Goal: Information Seeking & Learning: Learn about a topic

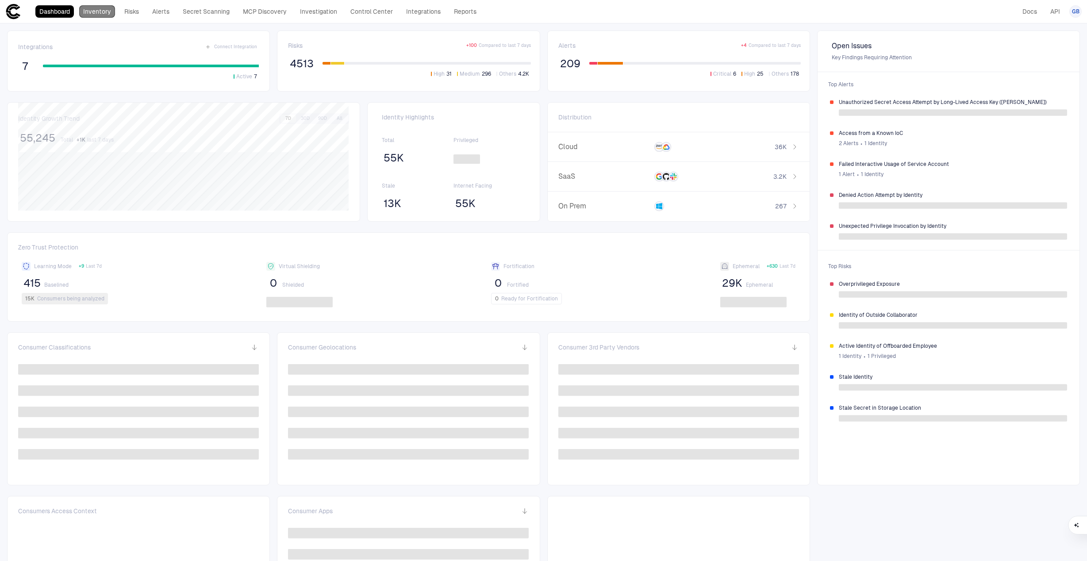
click at [105, 12] on link "Inventory" at bounding box center [97, 11] width 36 height 12
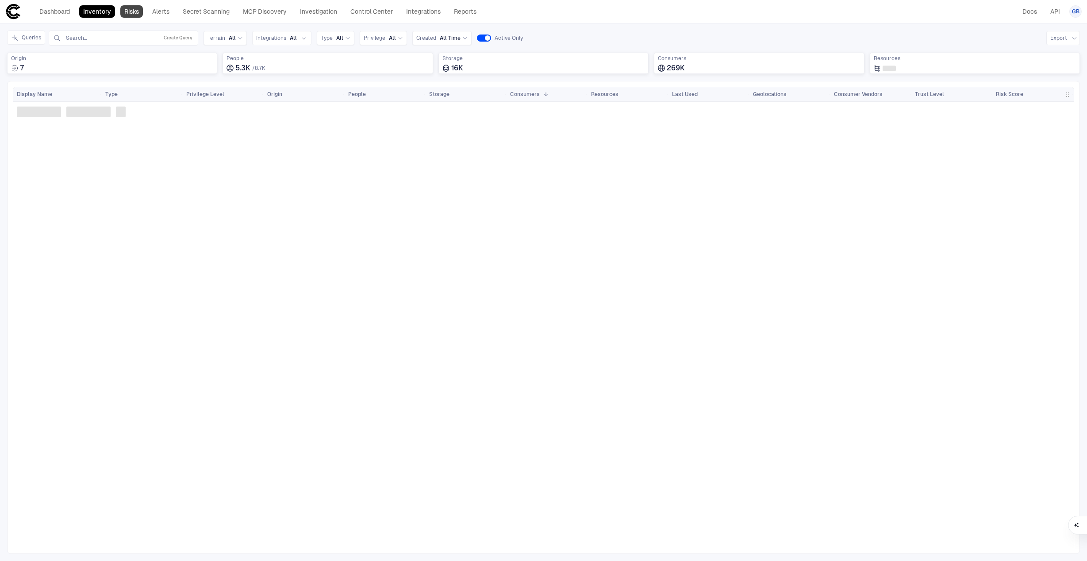
click at [128, 11] on link "Risks" at bounding box center [131, 11] width 23 height 12
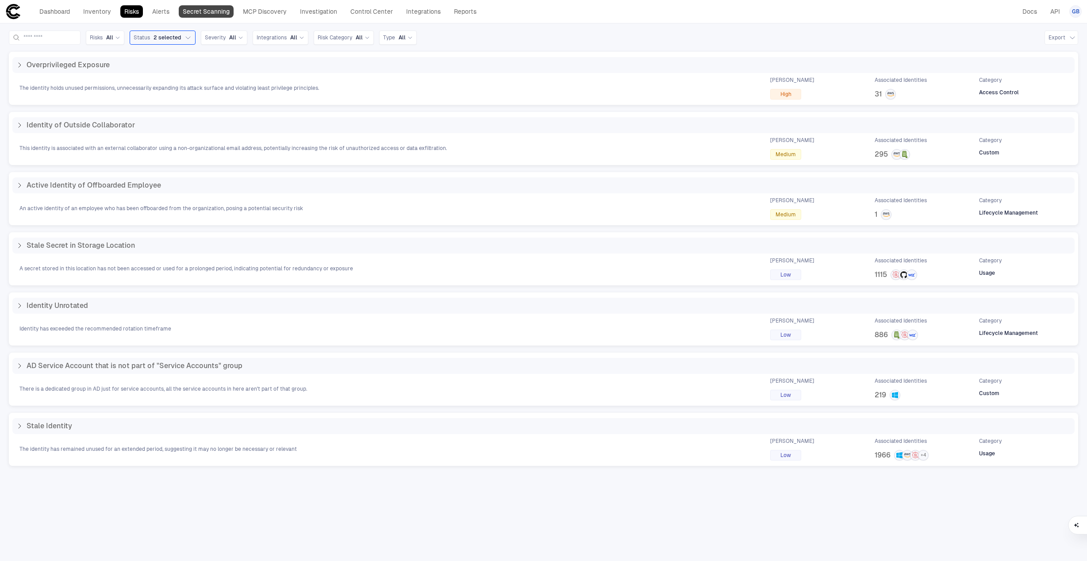
click at [191, 12] on link "Secret Scanning" at bounding box center [206, 11] width 55 height 12
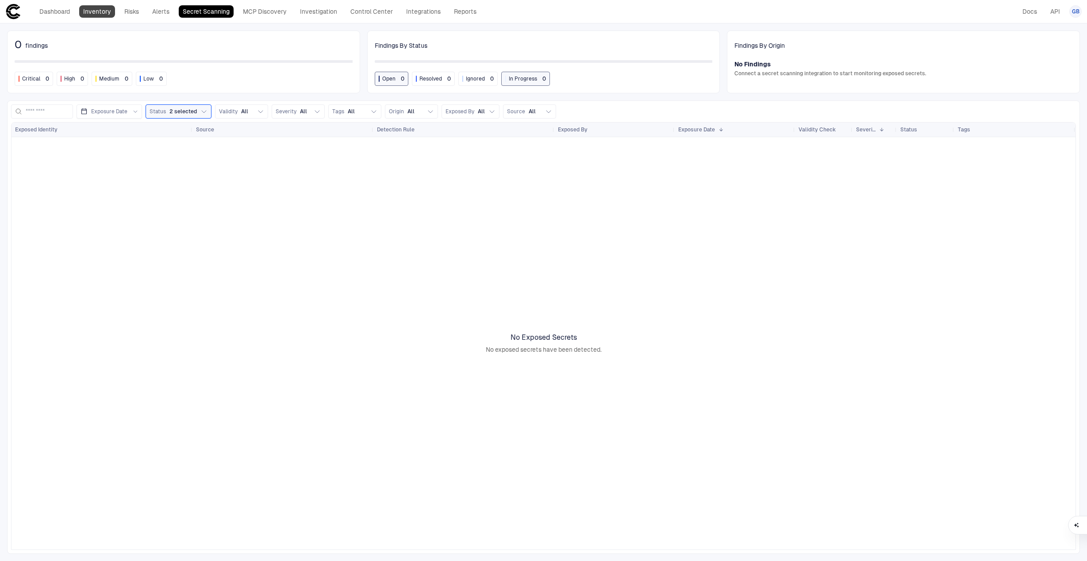
click at [98, 14] on link "Inventory" at bounding box center [97, 11] width 36 height 12
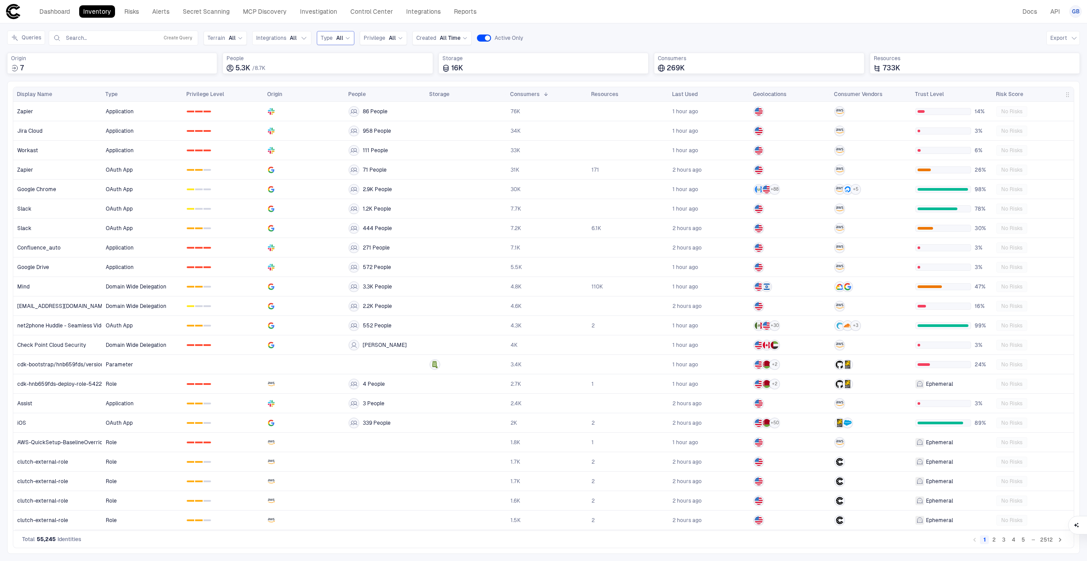
click at [341, 38] on span "All" at bounding box center [339, 38] width 7 height 7
click at [131, 14] on link "Risks" at bounding box center [131, 11] width 23 height 12
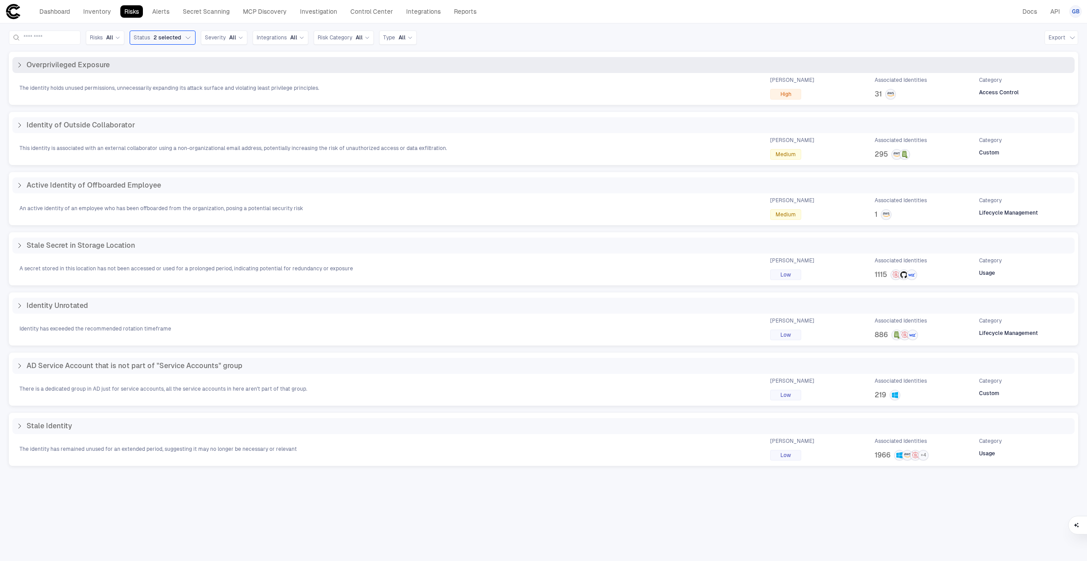
click at [20, 68] on icon at bounding box center [19, 64] width 7 height 7
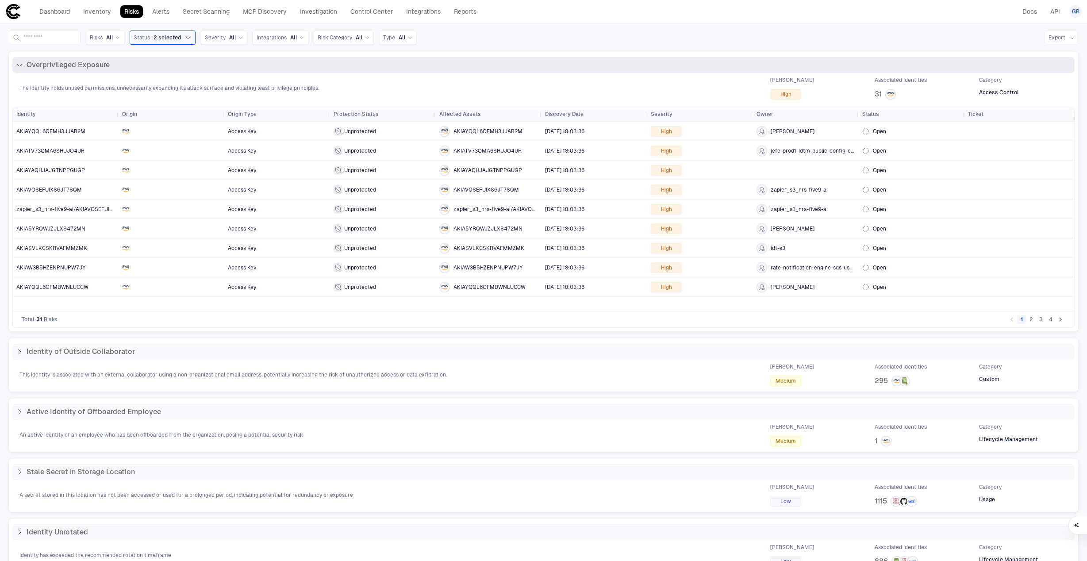
click at [20, 68] on icon at bounding box center [19, 64] width 7 height 7
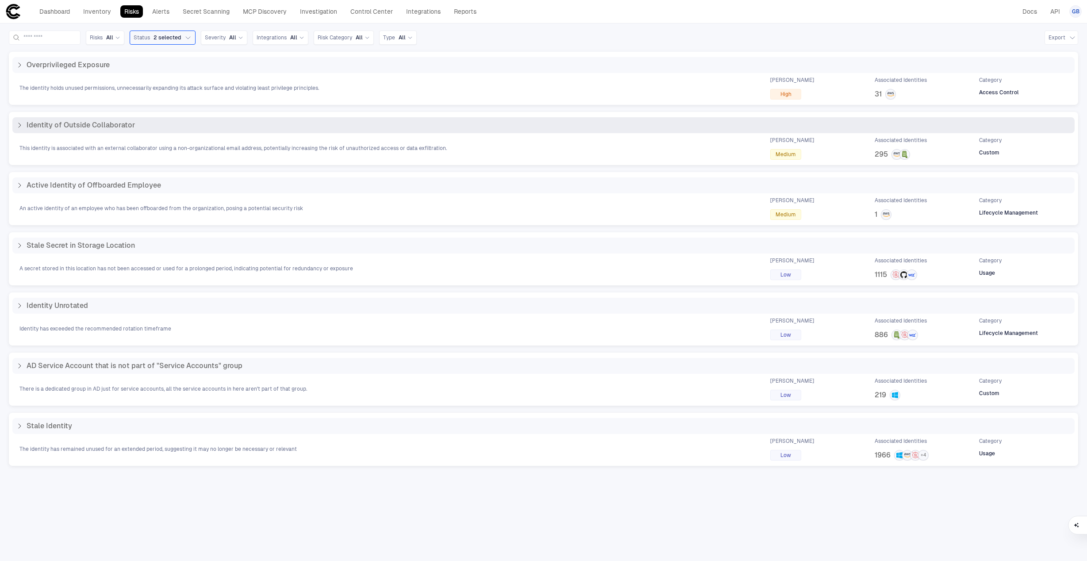
click at [16, 129] on div "Identity of Outside Collaborator" at bounding box center [75, 125] width 119 height 9
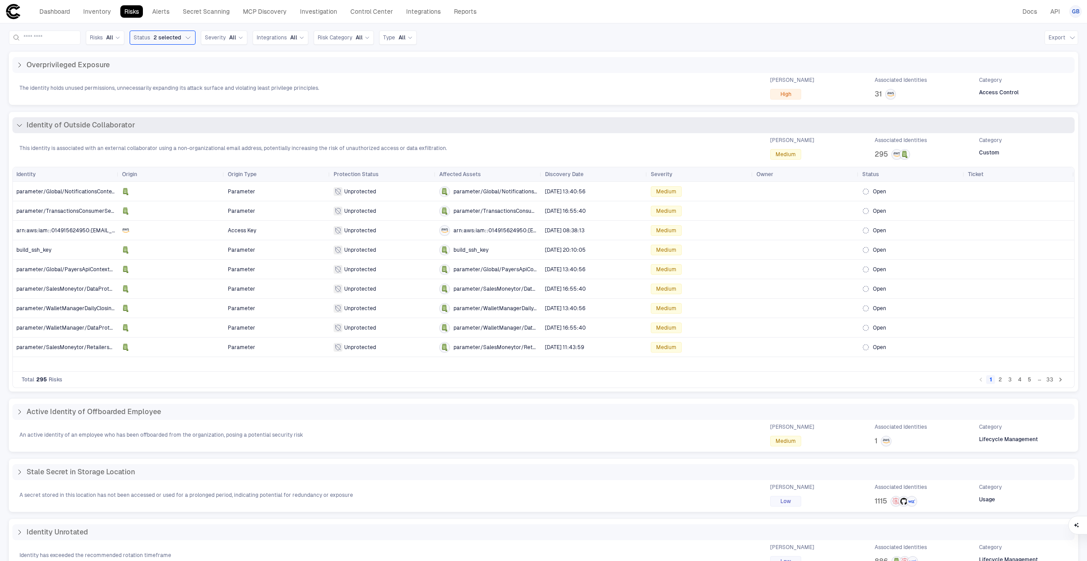
click at [16, 129] on div "Identity of Outside Collaborator" at bounding box center [75, 125] width 119 height 9
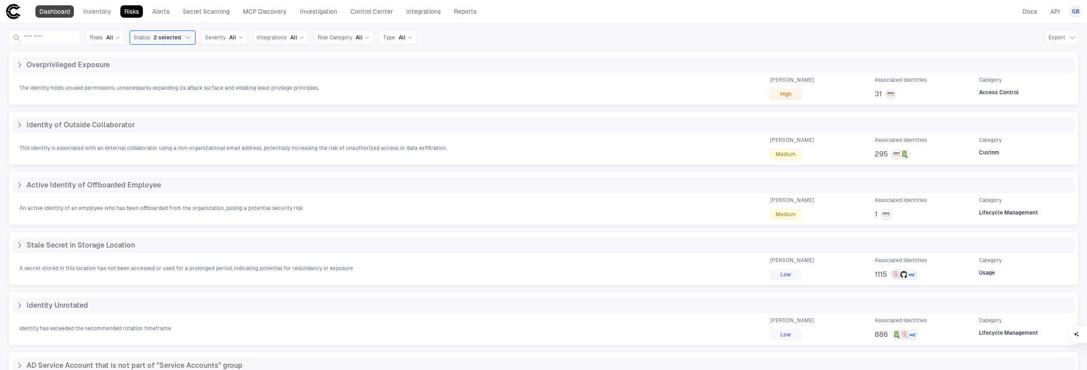
click at [69, 7] on link "Dashboard" at bounding box center [54, 11] width 38 height 12
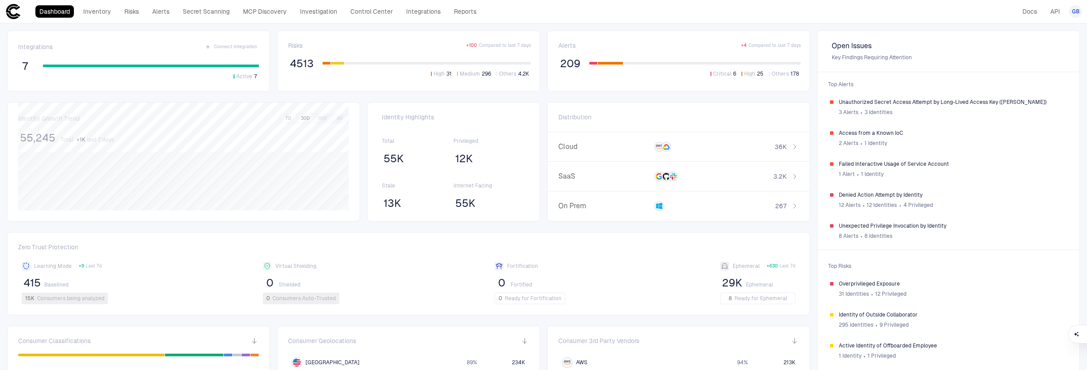
click at [303, 120] on button "30D" at bounding box center [305, 119] width 16 height 8
click at [311, 119] on button "30D" at bounding box center [305, 119] width 16 height 8
click at [321, 119] on button "90D" at bounding box center [323, 119] width 16 height 8
click at [107, 13] on link "Inventory" at bounding box center [97, 11] width 36 height 12
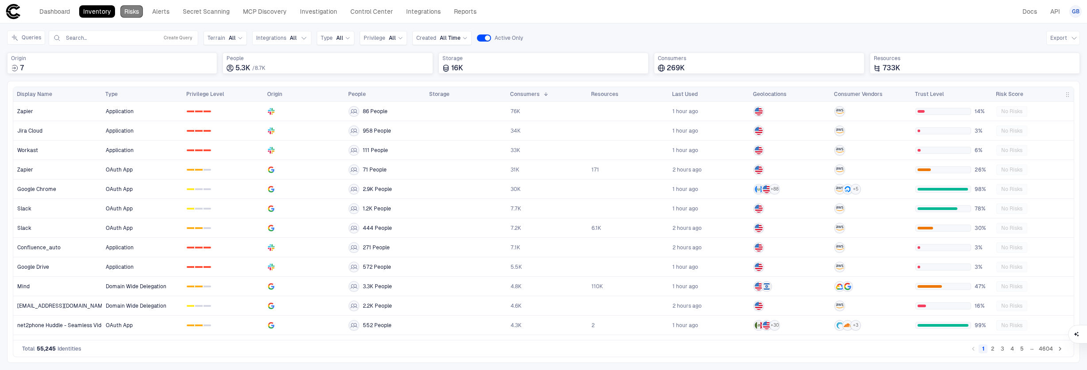
click at [140, 12] on link "Risks" at bounding box center [131, 11] width 23 height 12
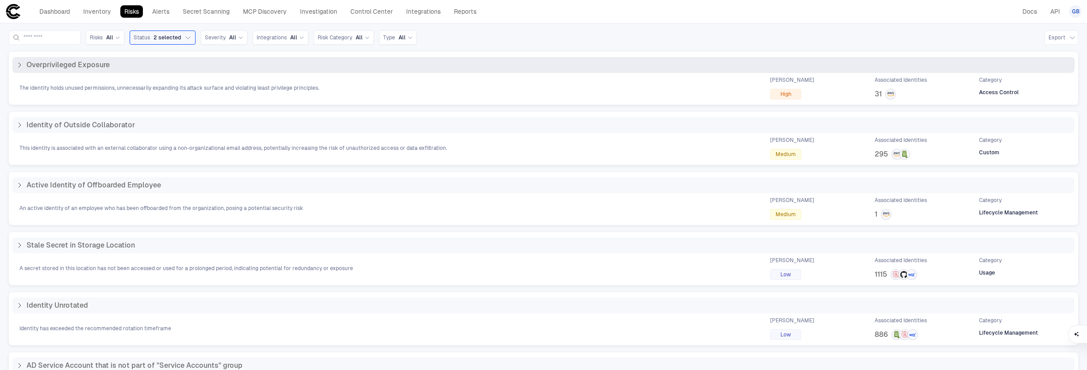
click at [21, 69] on div "Overprivileged Exposure" at bounding box center [63, 65] width 94 height 9
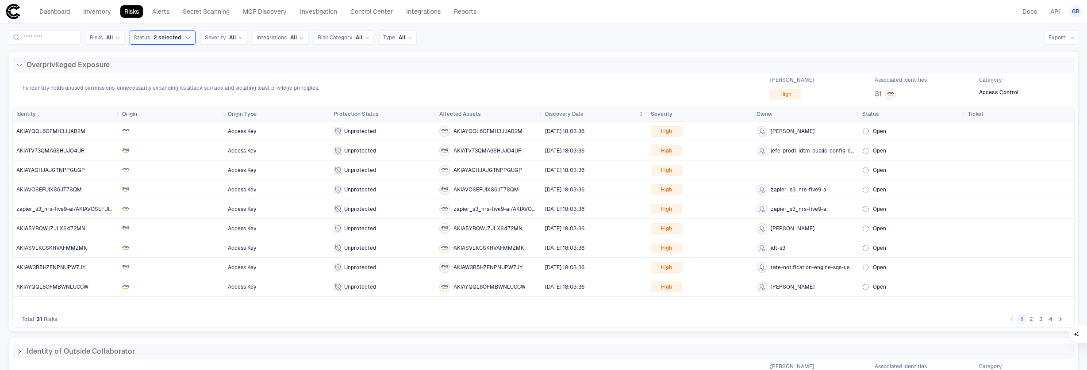
click at [571, 111] on span "Discovery Date" at bounding box center [564, 114] width 38 height 7
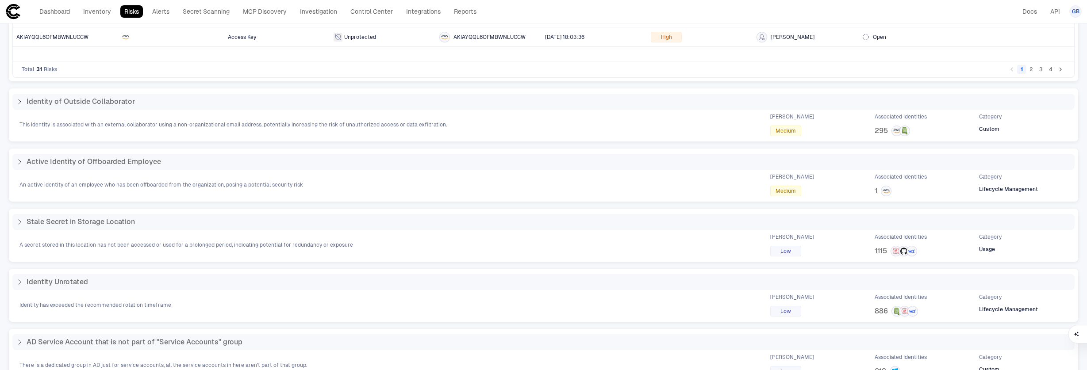
scroll to position [284, 0]
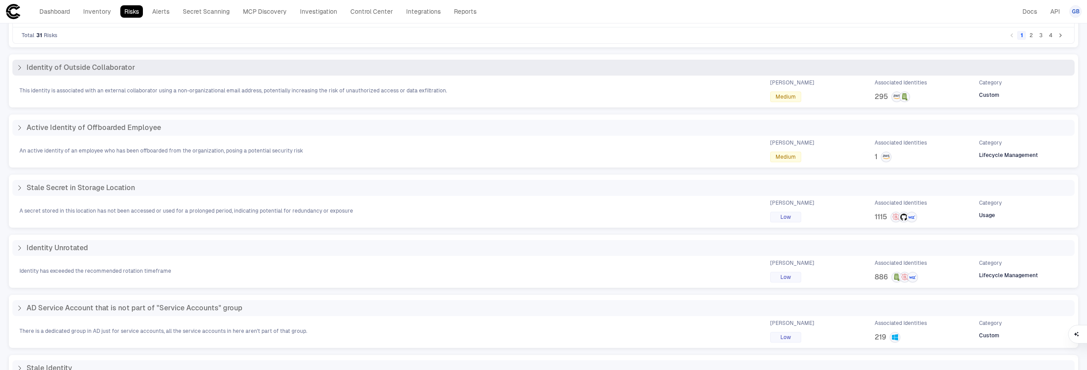
click at [107, 71] on span "Identity of Outside Collaborator" at bounding box center [81, 67] width 108 height 9
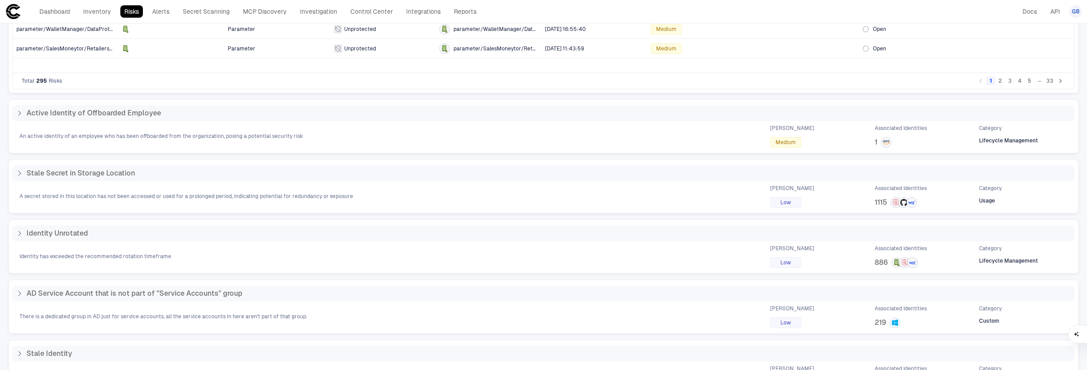
scroll to position [329, 0]
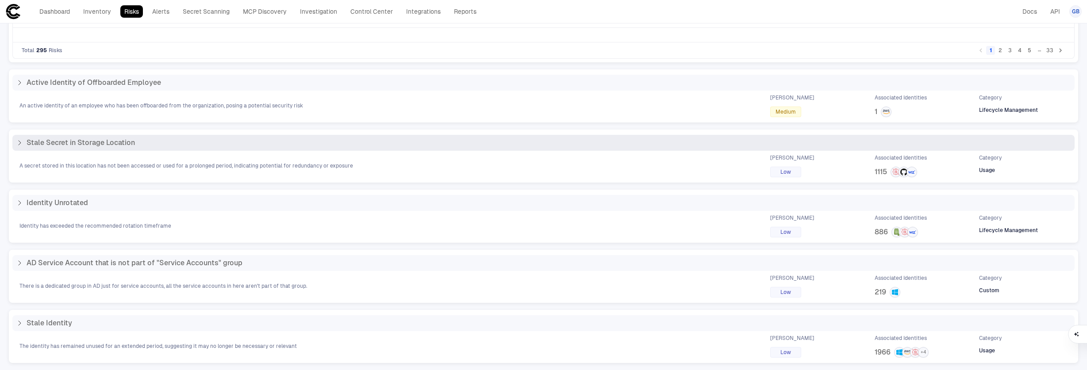
click at [150, 138] on div "Stale Secret in Storage Location" at bounding box center [543, 142] width 1055 height 9
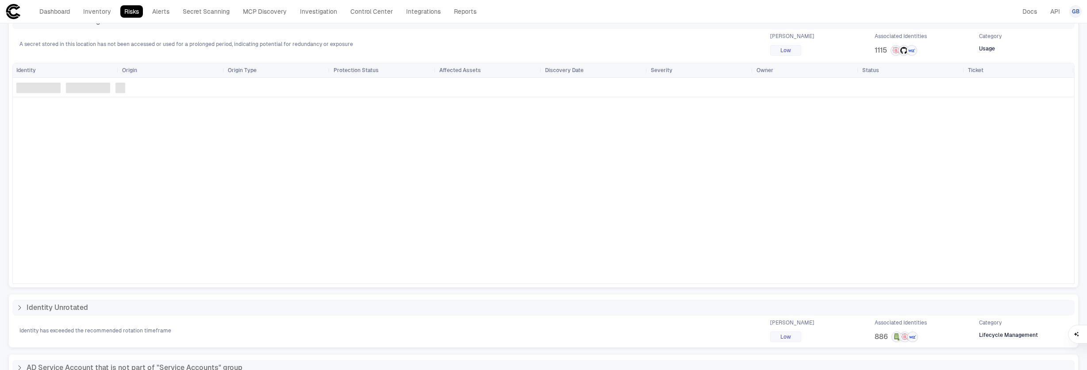
scroll to position [222, 0]
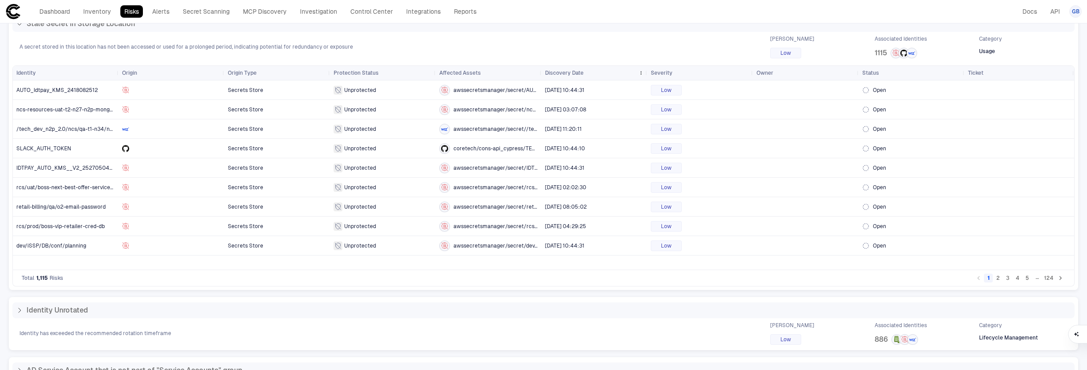
click at [557, 69] on span "Discovery Date" at bounding box center [564, 72] width 38 height 7
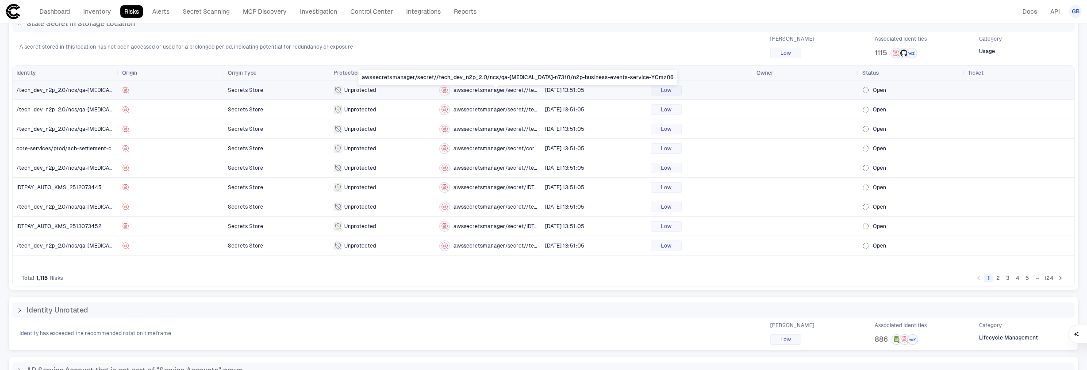
click at [511, 92] on span "awssecretsmanager/secret//tech_dev_n2p_2.0/ncs/qa-[MEDICAL_DATA]-n7310/n2p-busi…" at bounding box center [495, 90] width 84 height 7
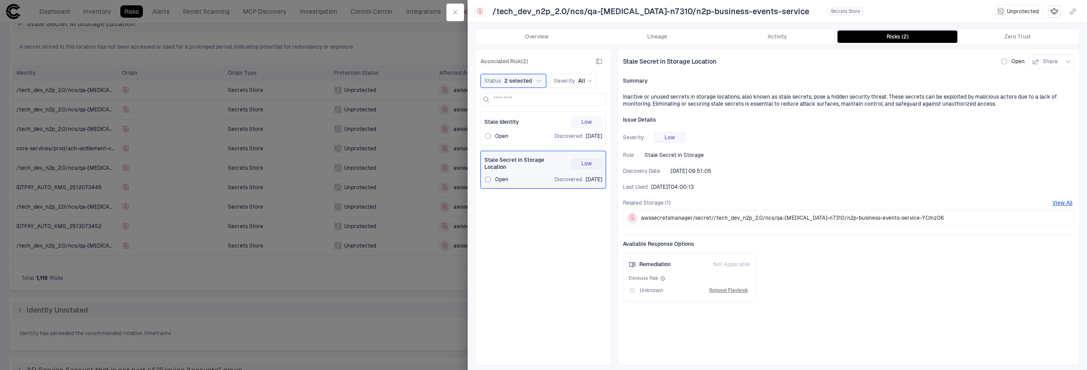
click at [410, 146] on div at bounding box center [543, 185] width 1087 height 370
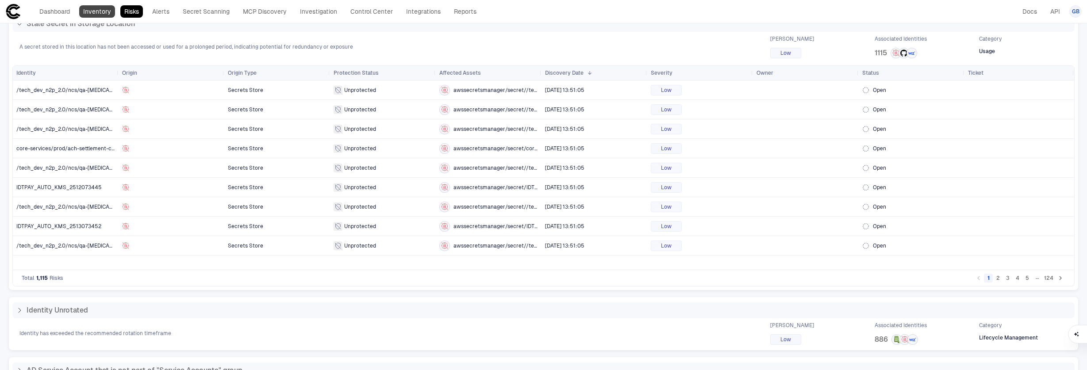
click at [97, 15] on link "Inventory" at bounding box center [97, 11] width 36 height 12
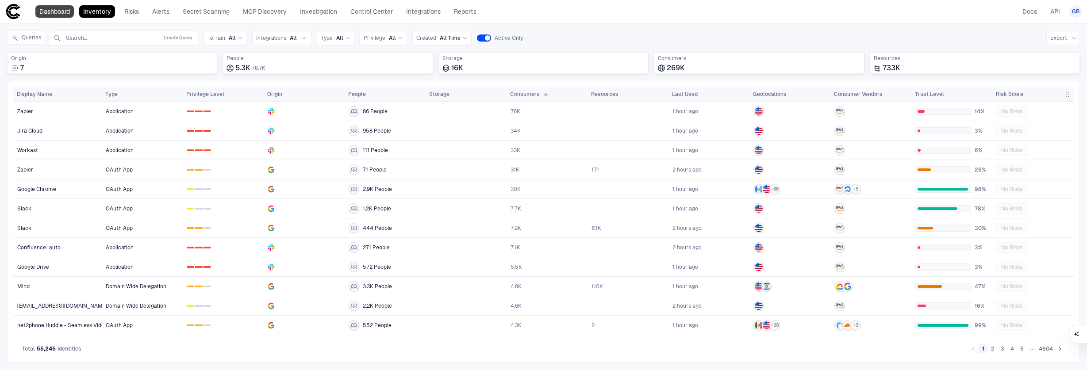
click at [53, 15] on link "Dashboard" at bounding box center [54, 11] width 38 height 12
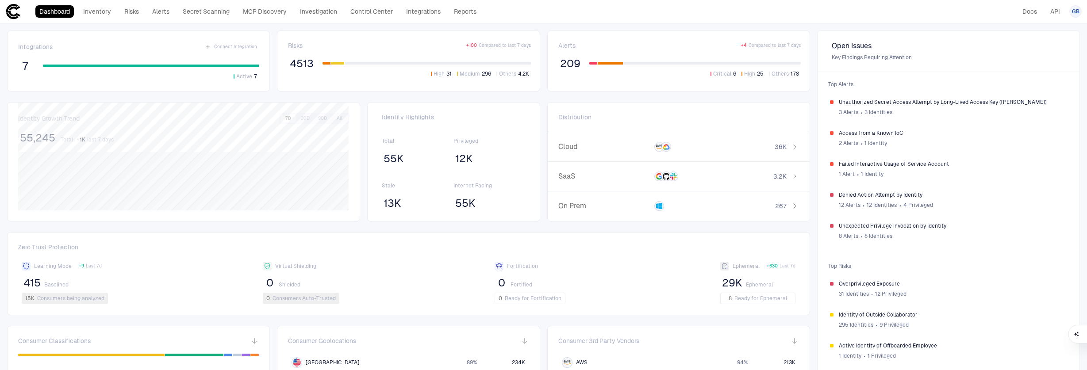
click at [613, 64] on div at bounding box center [610, 63] width 25 height 3
click at [591, 58] on div "209 Critical 6 High 25 Others 178" at bounding box center [679, 67] width 242 height 21
click at [731, 53] on div "Alerts + 4 Compared to last 7 days 209 Critical 6 High 25 Others 178" at bounding box center [679, 61] width 242 height 39
click at [717, 66] on div "Critical 6 High 25 Others 178" at bounding box center [694, 70] width 211 height 16
click at [611, 64] on div "Critical 6 High 25 Others 178" at bounding box center [694, 70] width 211 height 16
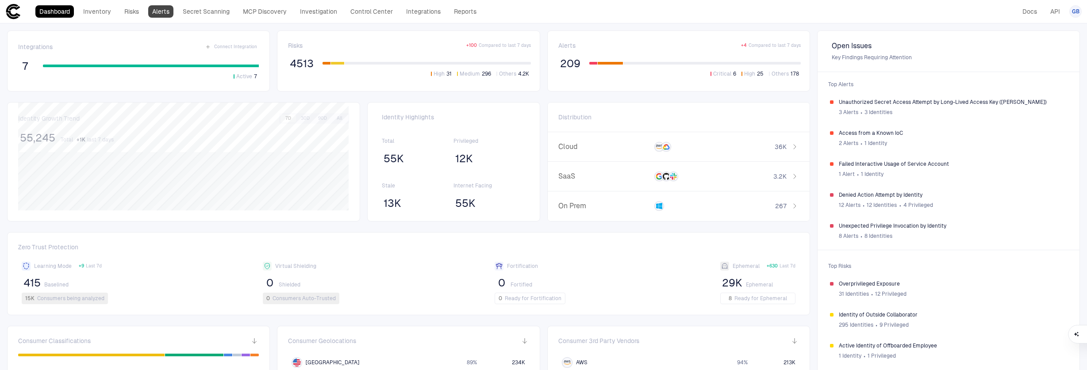
click at [155, 11] on link "Alerts" at bounding box center [160, 11] width 25 height 12
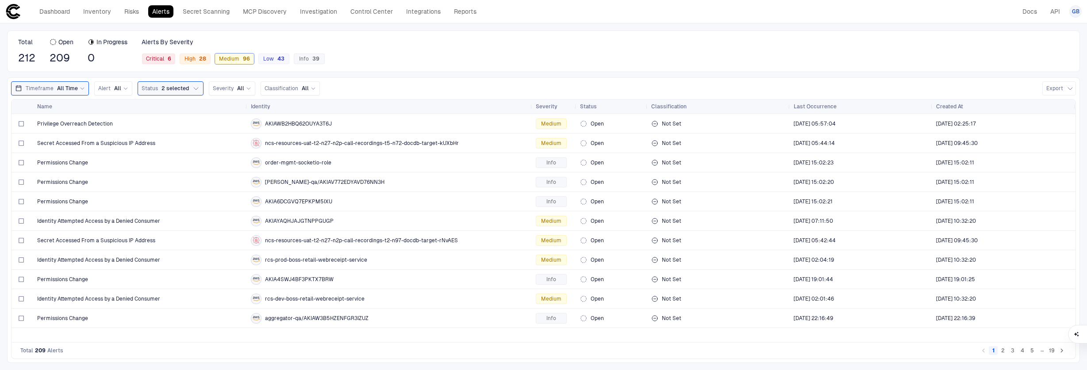
click at [229, 60] on span "Medium 96" at bounding box center [234, 58] width 31 height 7
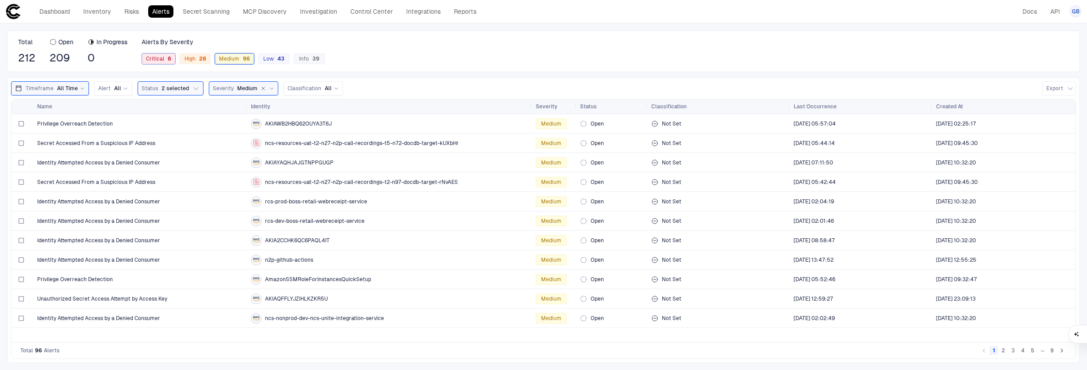
click at [165, 58] on span "Critical 6" at bounding box center [158, 58] width 25 height 7
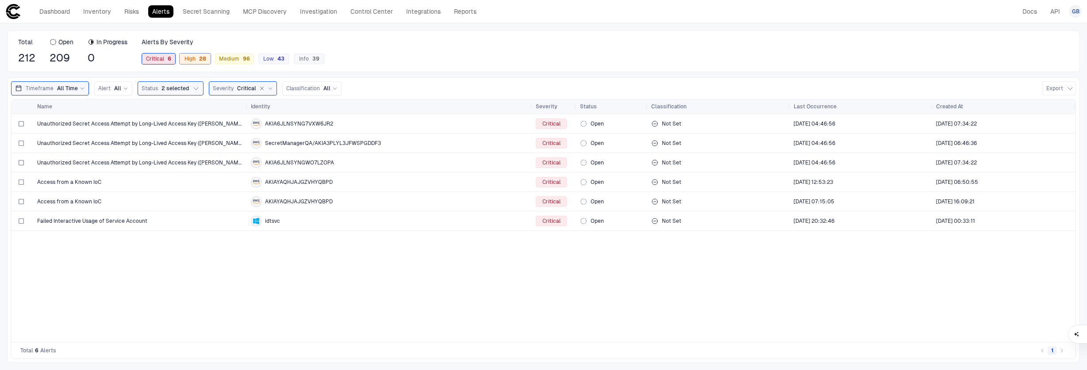
click at [199, 59] on div "28" at bounding box center [201, 59] width 11 height 6
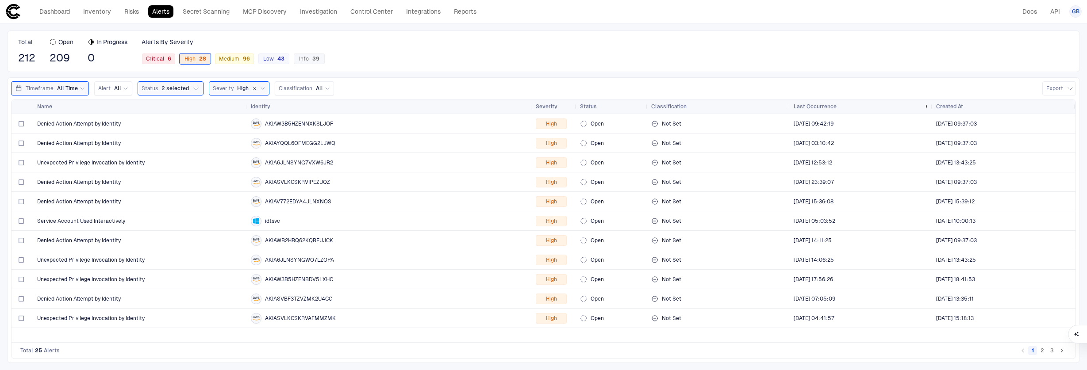
click at [807, 102] on div "Last Occurrence" at bounding box center [857, 107] width 127 height 10
click at [240, 59] on div "96" at bounding box center [244, 59] width 11 height 6
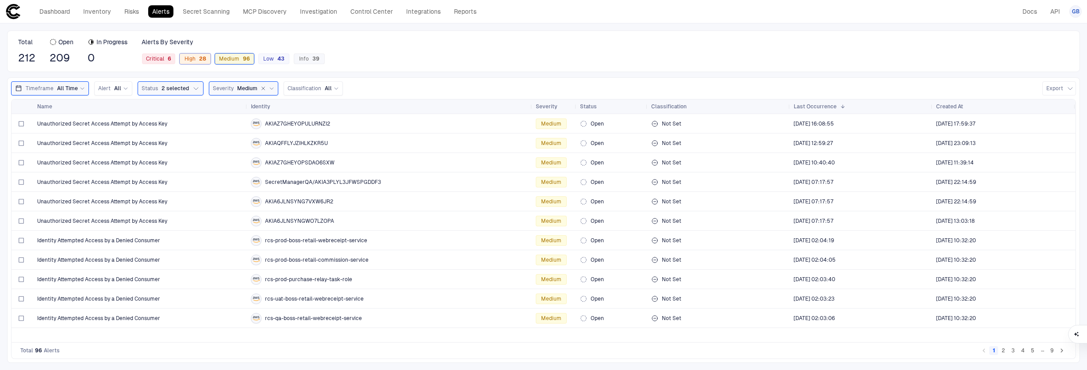
click at [202, 57] on div "28" at bounding box center [201, 59] width 11 height 6
